Goal: Information Seeking & Learning: Learn about a topic

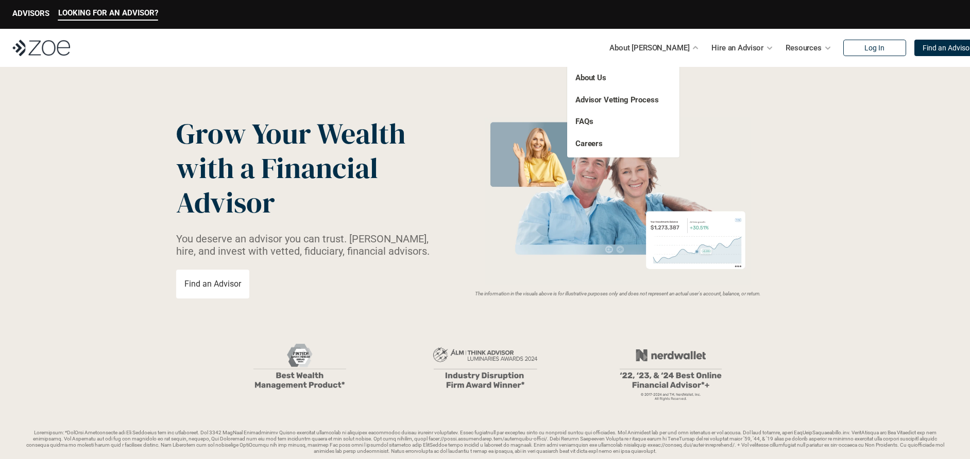
click at [666, 49] on p "About [PERSON_NAME]" at bounding box center [649, 47] width 80 height 15
click at [590, 119] on link "FAQs" at bounding box center [584, 121] width 18 height 9
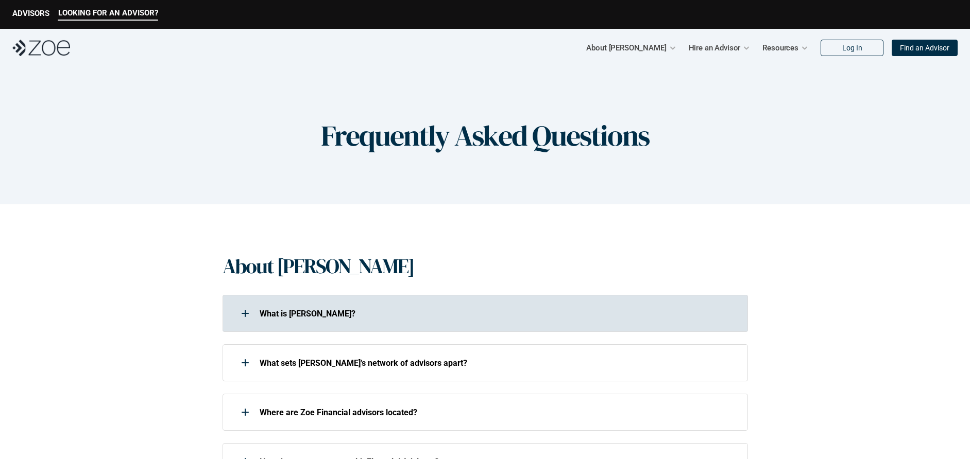
click at [246, 309] on div at bounding box center [245, 313] width 21 height 21
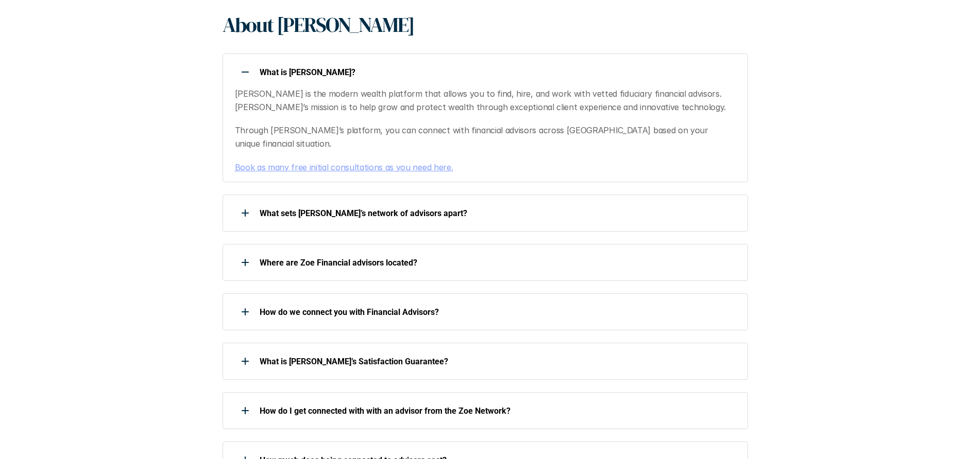
scroll to position [309, 0]
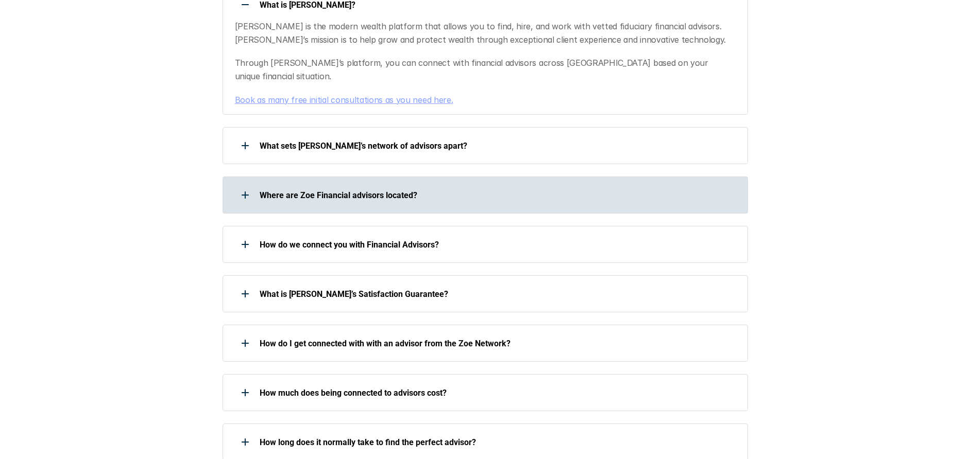
click at [247, 185] on div at bounding box center [245, 195] width 21 height 21
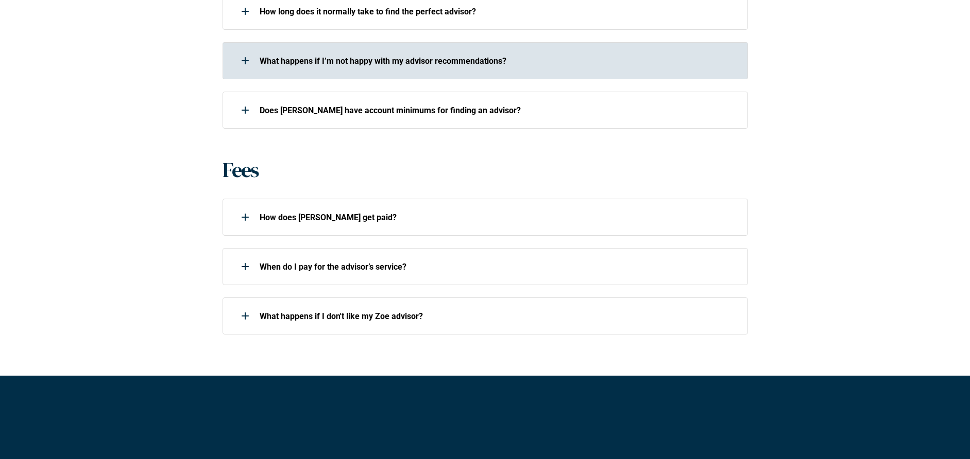
scroll to position [772, 0]
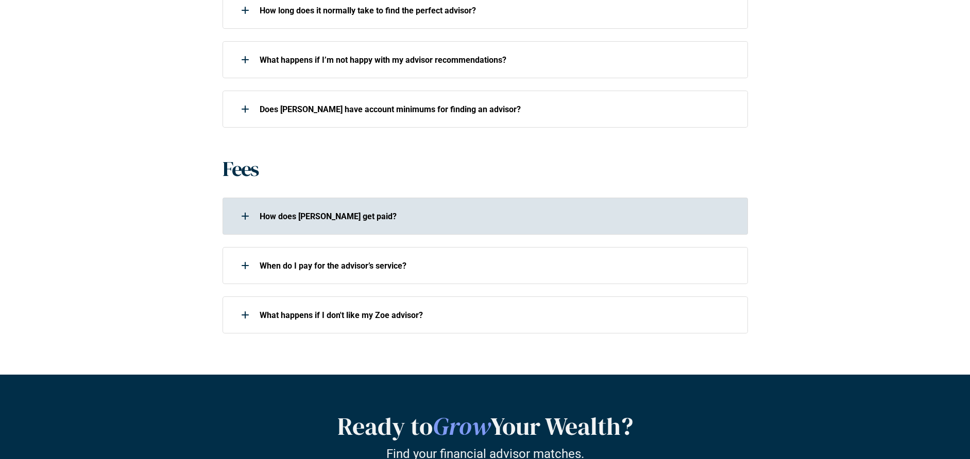
click at [251, 206] on div at bounding box center [245, 216] width 21 height 21
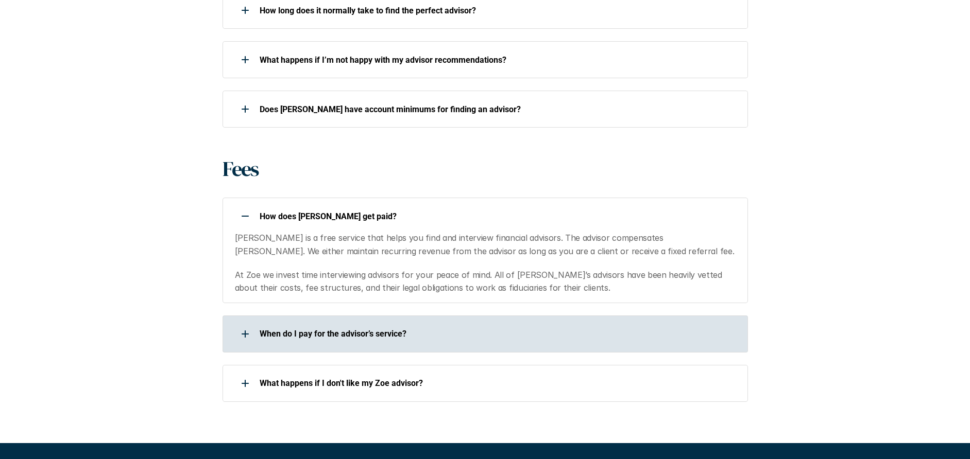
click at [247, 324] on div at bounding box center [245, 334] width 21 height 21
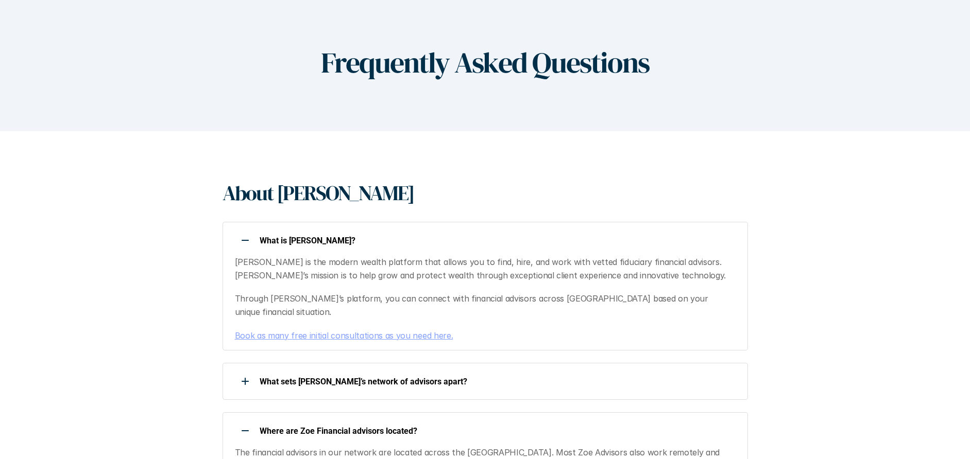
scroll to position [0, 0]
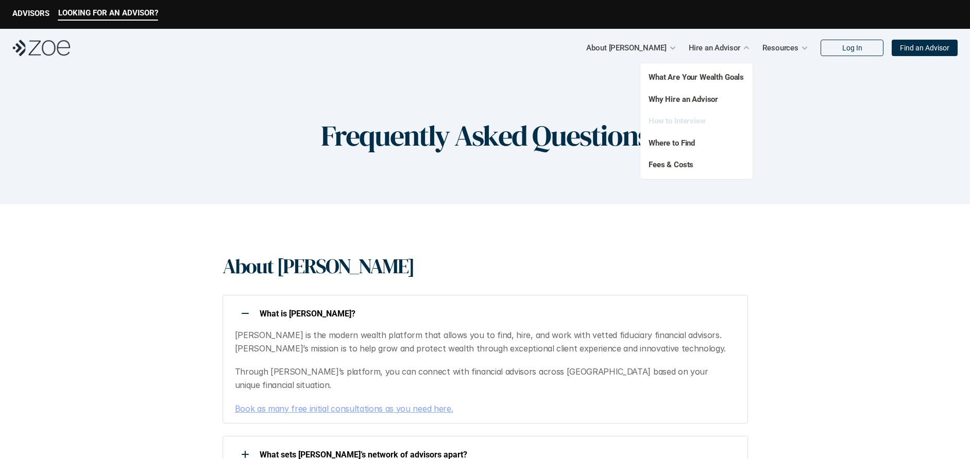
click at [685, 119] on link "How to Interview" at bounding box center [676, 120] width 57 height 9
